Goal: Information Seeking & Learning: Learn about a topic

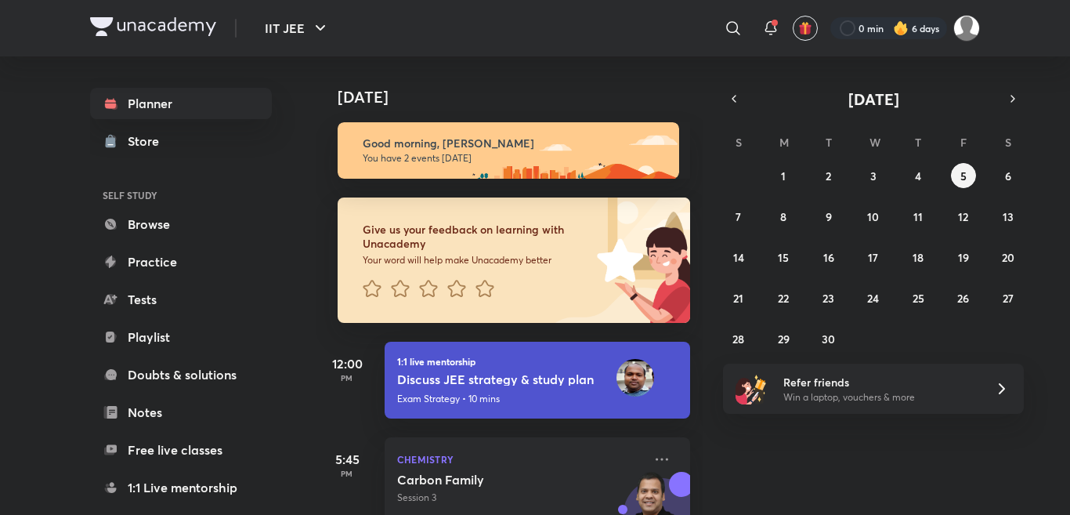
click at [395, 74] on div "[DATE]" at bounding box center [511, 81] width 390 height 50
click at [728, 25] on icon at bounding box center [733, 28] width 19 height 19
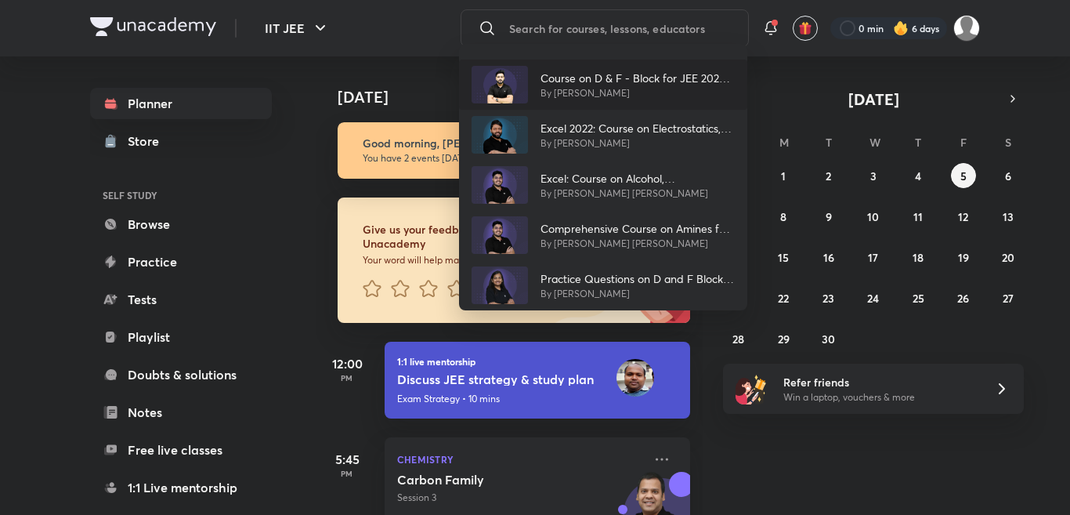
click at [605, 77] on p "Course on D & F - Block for JEE 2025 Class 12" at bounding box center [638, 78] width 194 height 16
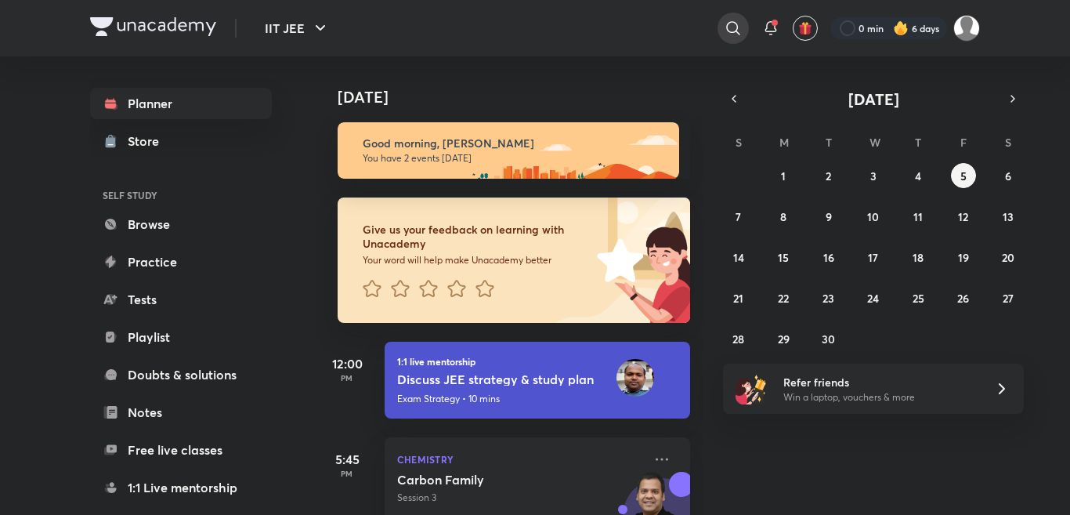
click at [734, 21] on icon at bounding box center [733, 28] width 19 height 19
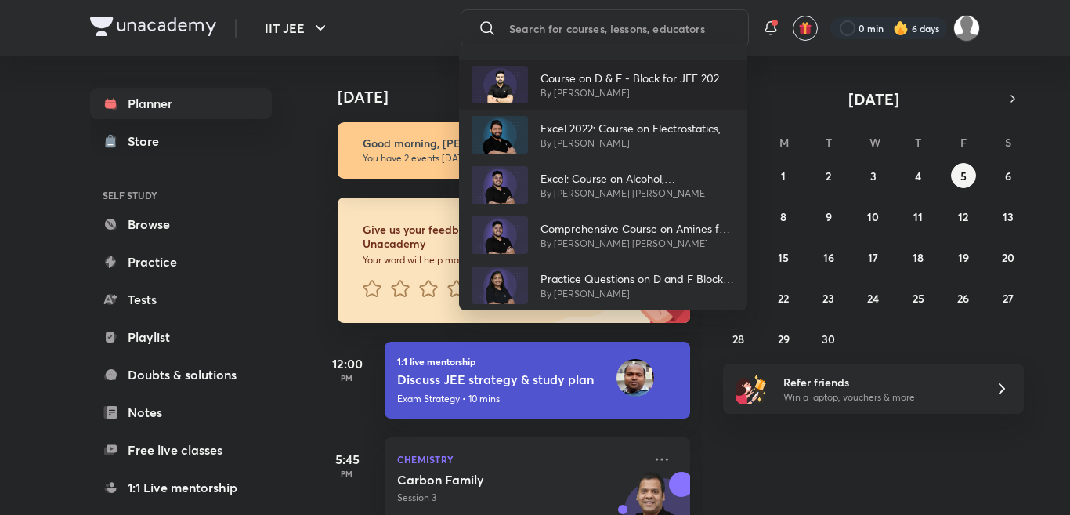
click at [622, 74] on p "Course on D & F - Block for JEE 2025 Class 12" at bounding box center [638, 78] width 194 height 16
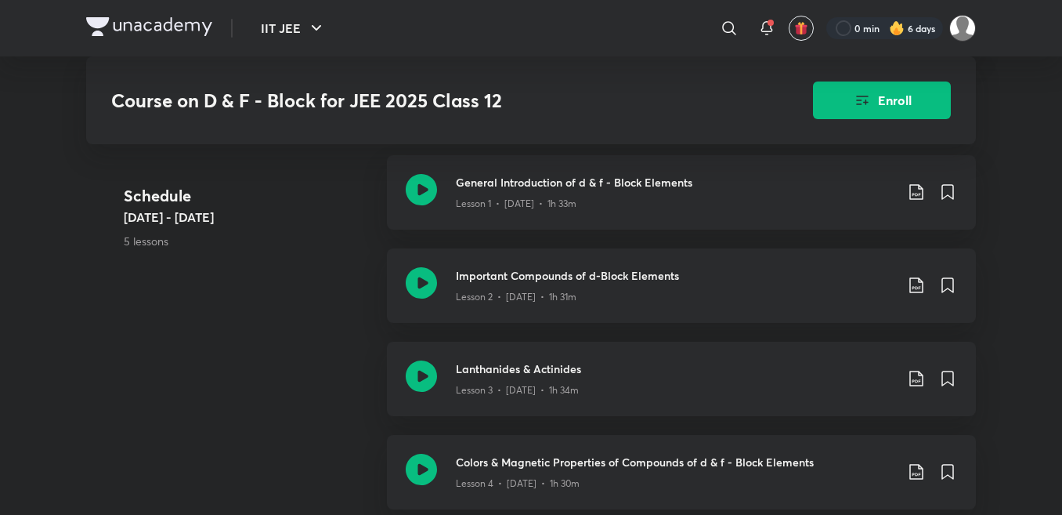
scroll to position [564, 0]
click at [558, 437] on div "Colors & Magnetic Properties of Compounds of d & f - Block Elements Lesson 4 • …" at bounding box center [681, 470] width 589 height 74
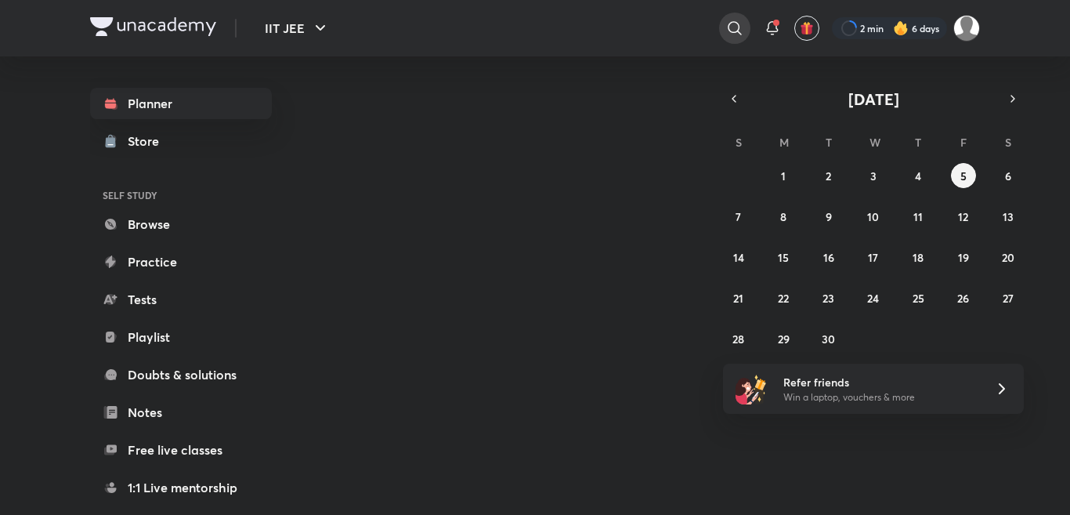
click at [734, 24] on icon at bounding box center [734, 28] width 19 height 19
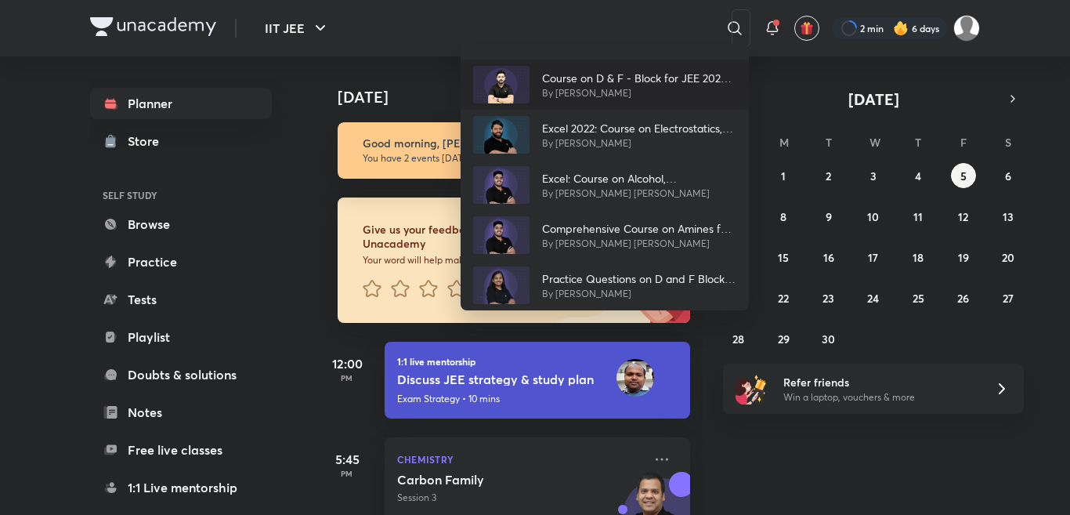
click at [724, 73] on p "Course on D & F - Block for JEE 2025 Class 12" at bounding box center [639, 78] width 194 height 16
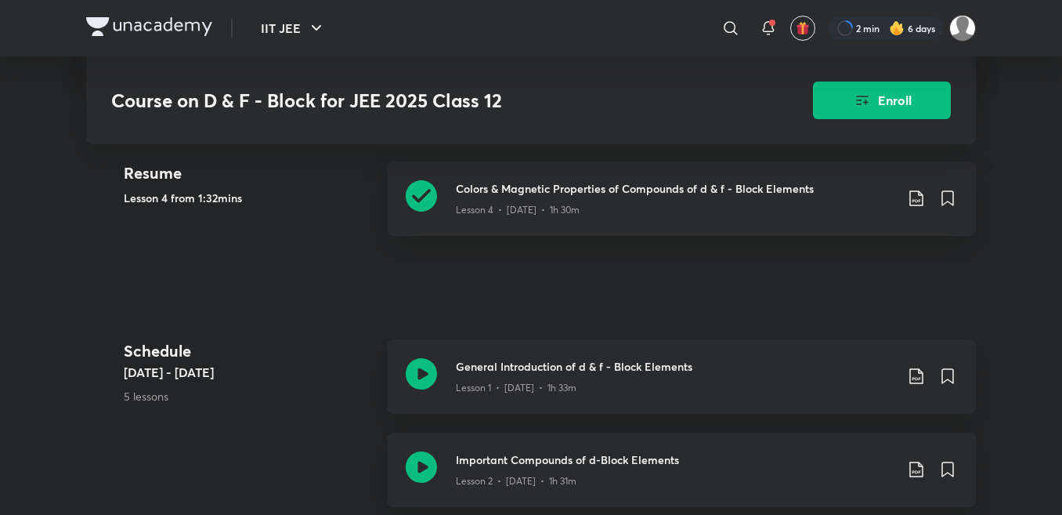
scroll to position [376, 0]
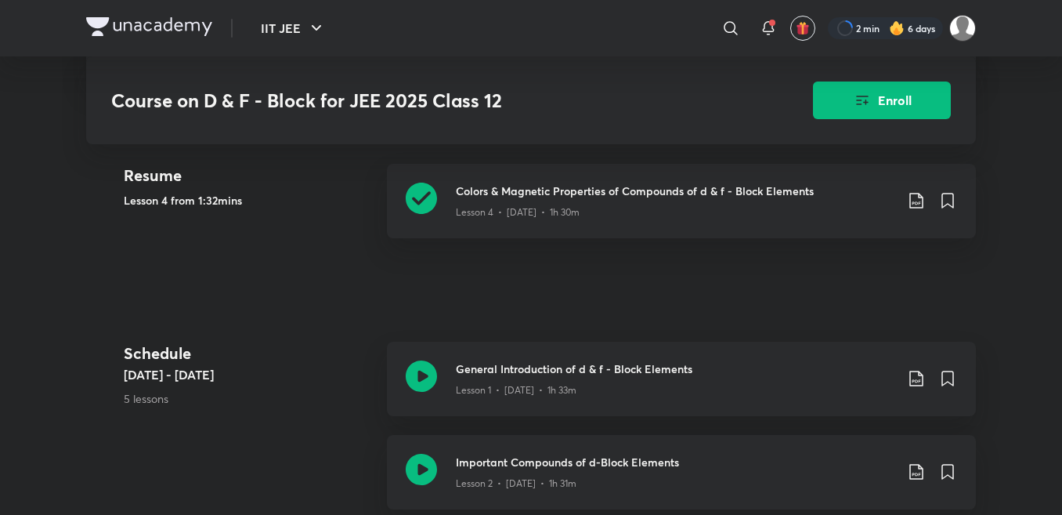
click at [452, 223] on div "Colors & Magnetic Properties of Compounds of d & f - Block Elements Lesson 4 • …" at bounding box center [681, 201] width 589 height 74
